Goal: Information Seeking & Learning: Check status

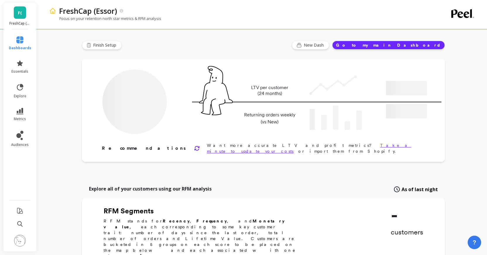
type input "Champions"
type input "17090"
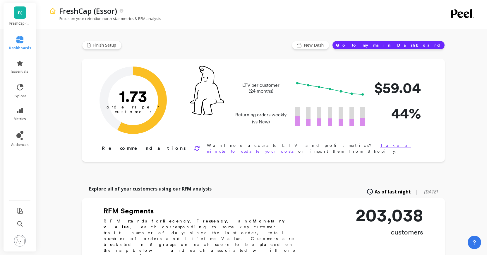
click at [13, 13] on div "F( FreshCap (Essor)" at bounding box center [20, 16] width 33 height 26
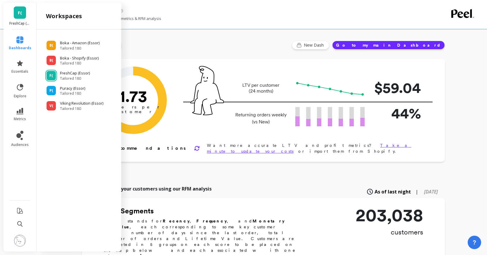
click at [16, 13] on link "F(" at bounding box center [20, 12] width 12 height 12
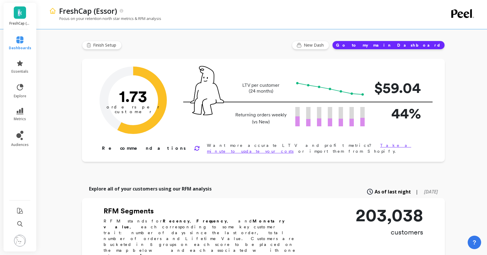
click at [16, 13] on link "F(" at bounding box center [20, 12] width 12 height 12
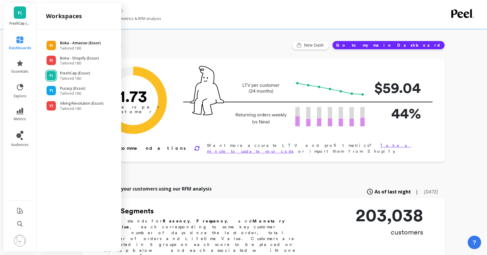
click at [78, 44] on p "Boka - Amazon (Essor)" at bounding box center [80, 43] width 41 height 6
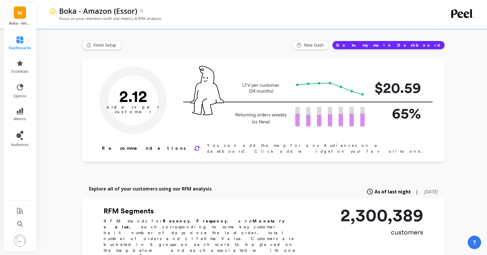
type input "Champions"
type input "240930"
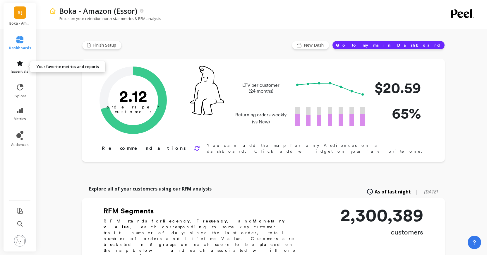
click at [18, 64] on icon at bounding box center [20, 63] width 6 height 6
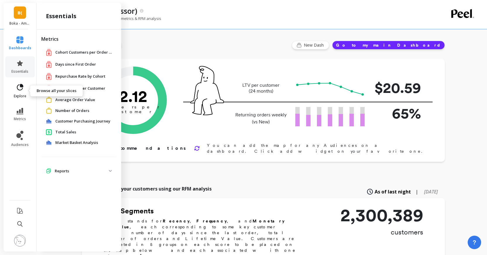
click at [22, 92] on link "explore" at bounding box center [20, 90] width 23 height 15
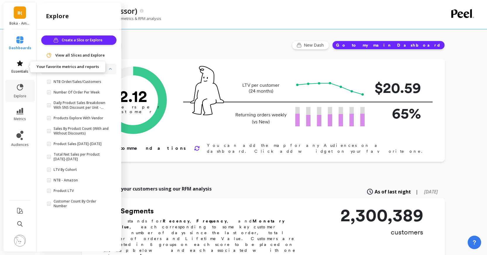
click at [20, 70] on span "essentials" at bounding box center [19, 71] width 17 height 5
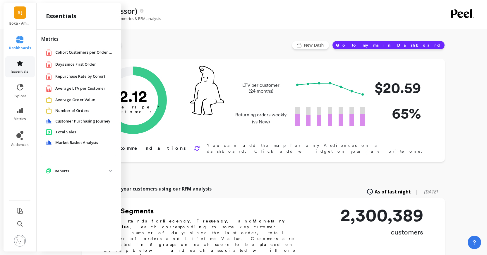
click at [19, 69] on span "essentials" at bounding box center [19, 71] width 17 height 5
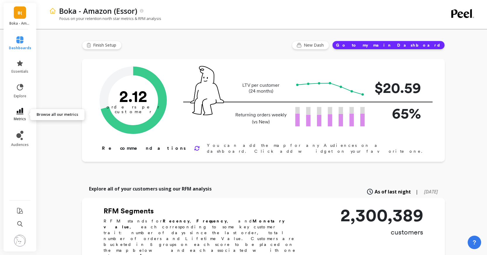
click at [20, 114] on link "metrics" at bounding box center [20, 114] width 23 height 13
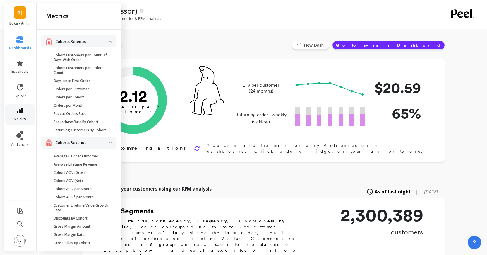
scroll to position [367, 0]
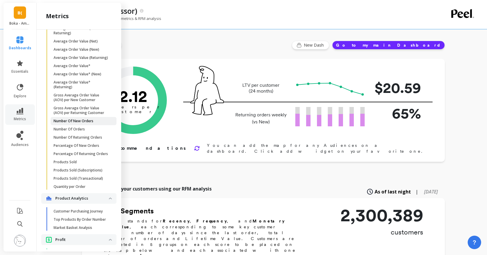
click at [82, 121] on p "Number Of New Orders" at bounding box center [74, 120] width 40 height 5
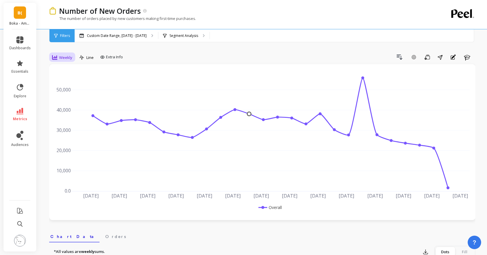
click at [70, 58] on span "Weekly" at bounding box center [65, 58] width 13 height 6
click at [73, 83] on div "Daily" at bounding box center [70, 82] width 33 height 6
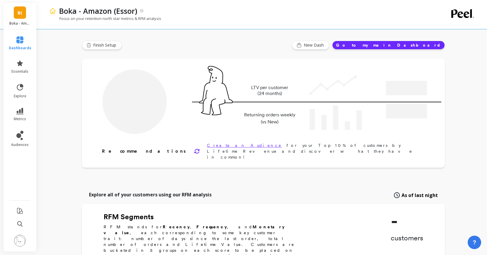
type input "Champions"
type input "240930"
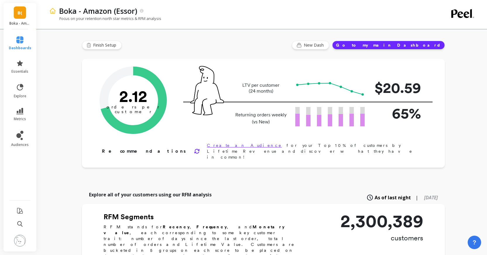
click at [21, 13] on span "B(" at bounding box center [20, 12] width 5 height 7
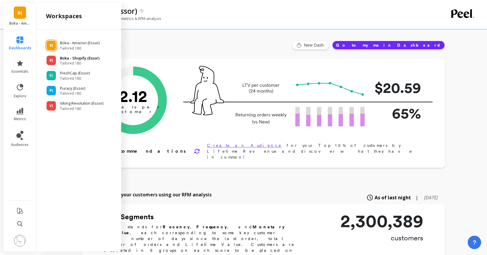
click at [50, 56] on div "B(" at bounding box center [51, 60] width 9 height 9
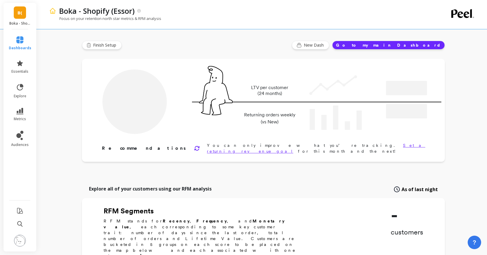
type input "Champions"
type input "32240"
